Goal: Transaction & Acquisition: Purchase product/service

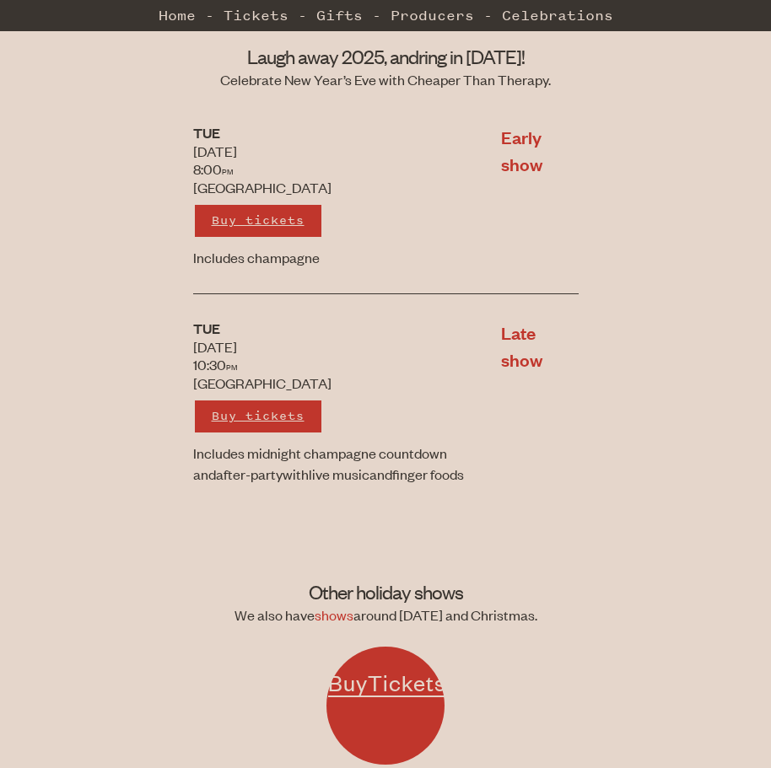
scroll to position [337, 0]
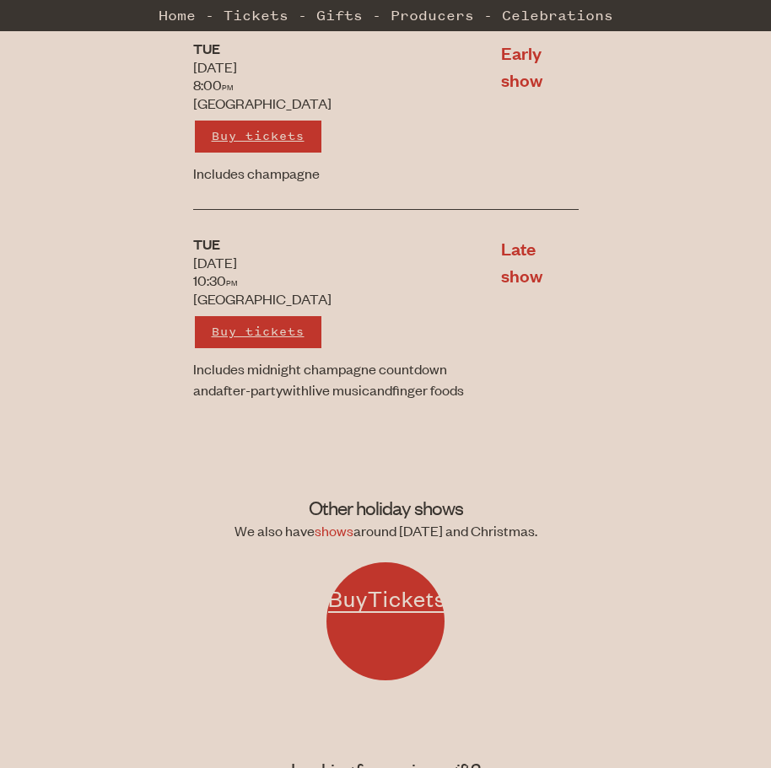
click at [277, 321] on link "Buy tickets" at bounding box center [258, 332] width 130 height 35
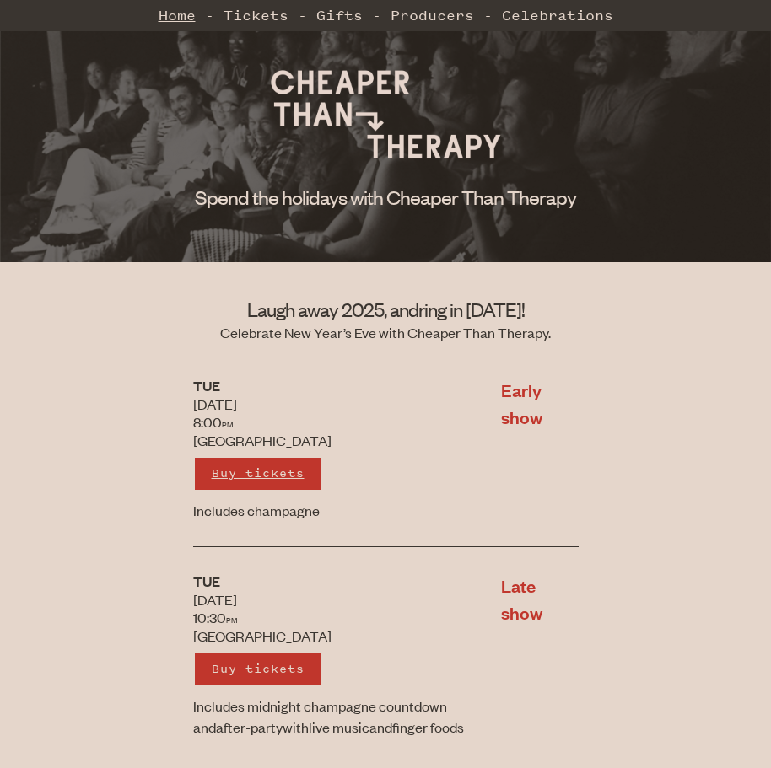
click at [175, 17] on link "Home" at bounding box center [177, 15] width 37 height 34
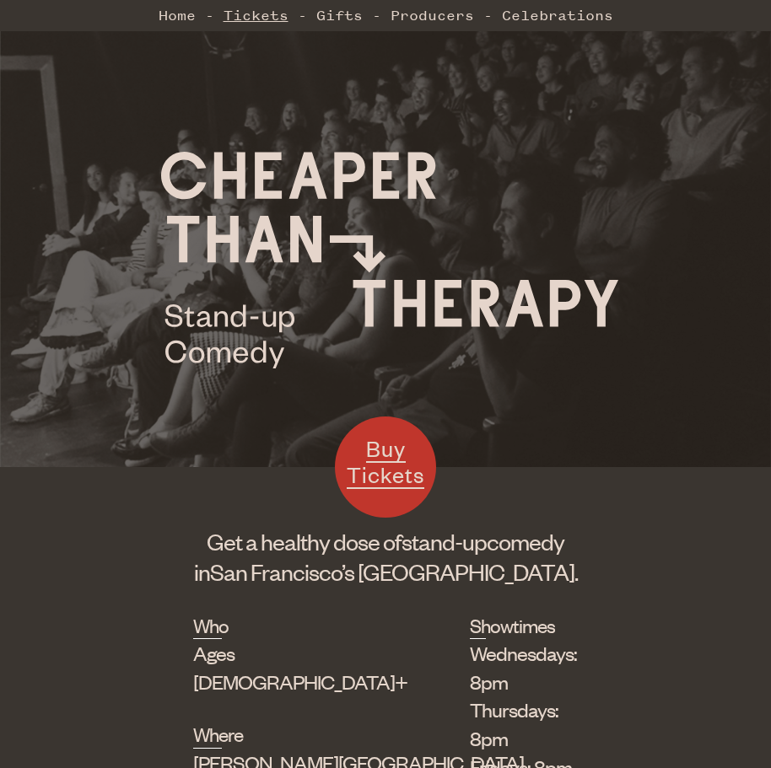
click at [235, 13] on link "Tickets" at bounding box center [256, 15] width 65 height 34
